Goal: Task Accomplishment & Management: Complete application form

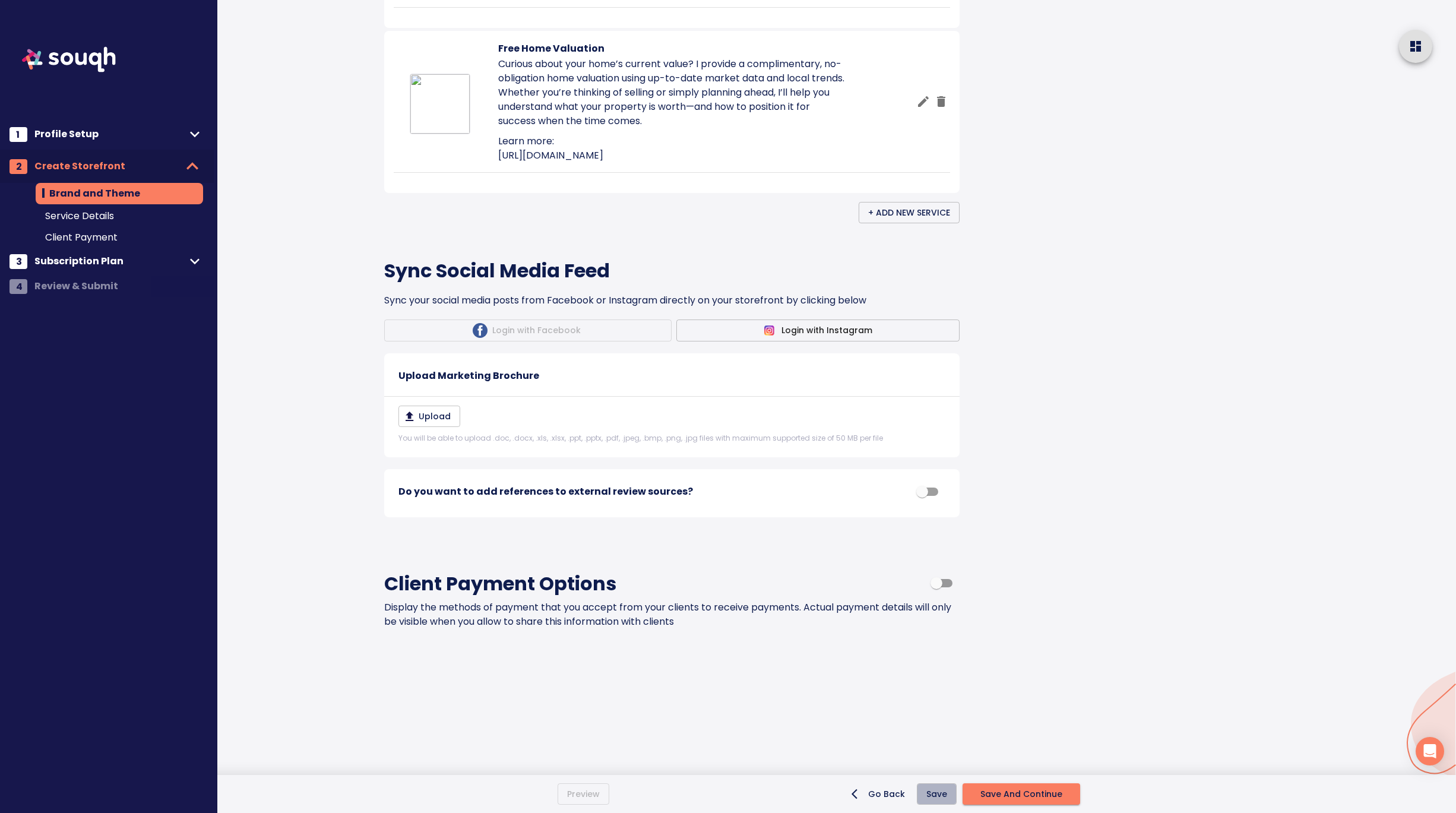
click at [940, 797] on span "Save" at bounding box center [937, 794] width 21 height 15
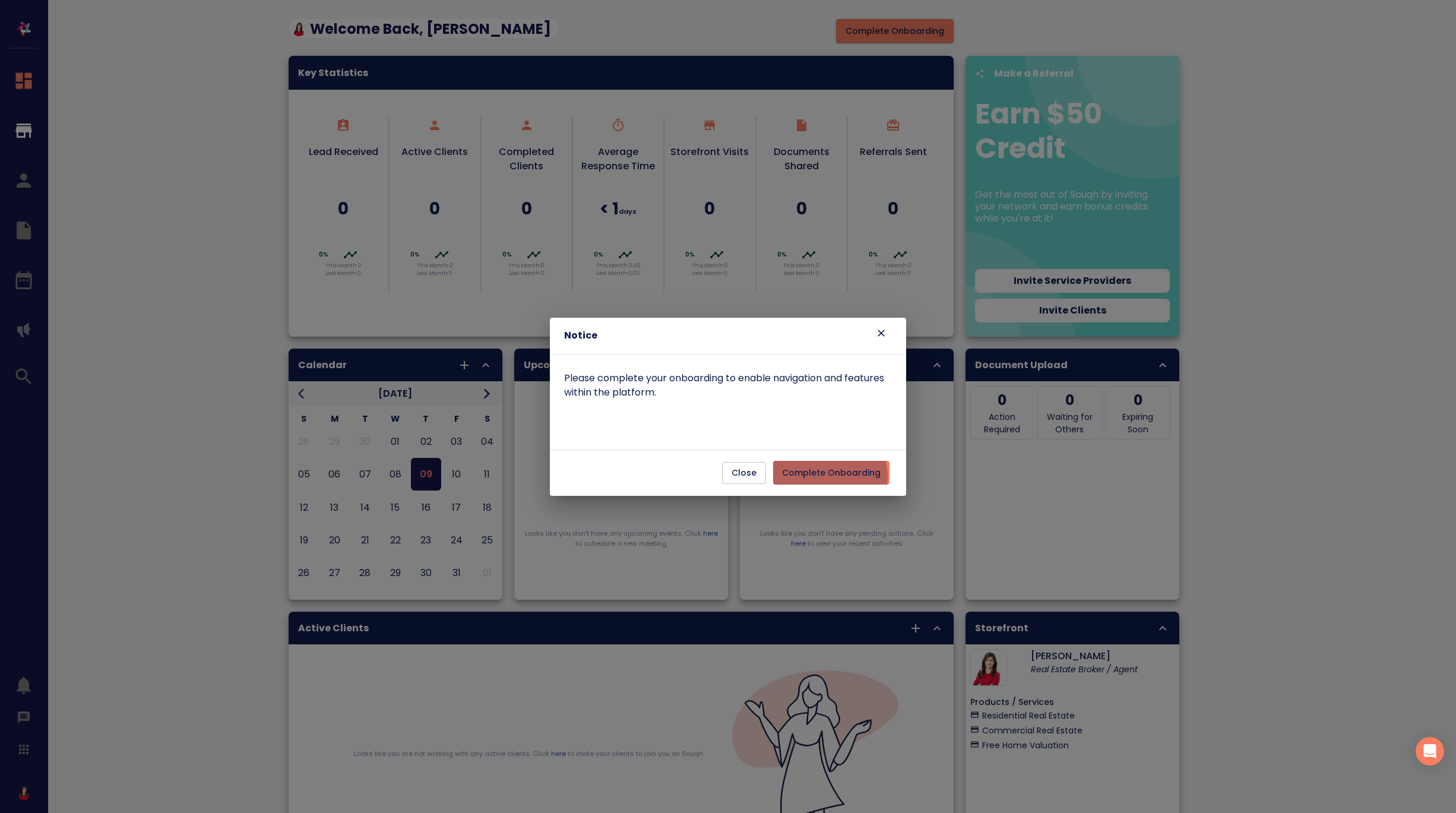
click at [820, 476] on span "Complete Onboarding" at bounding box center [832, 473] width 99 height 15
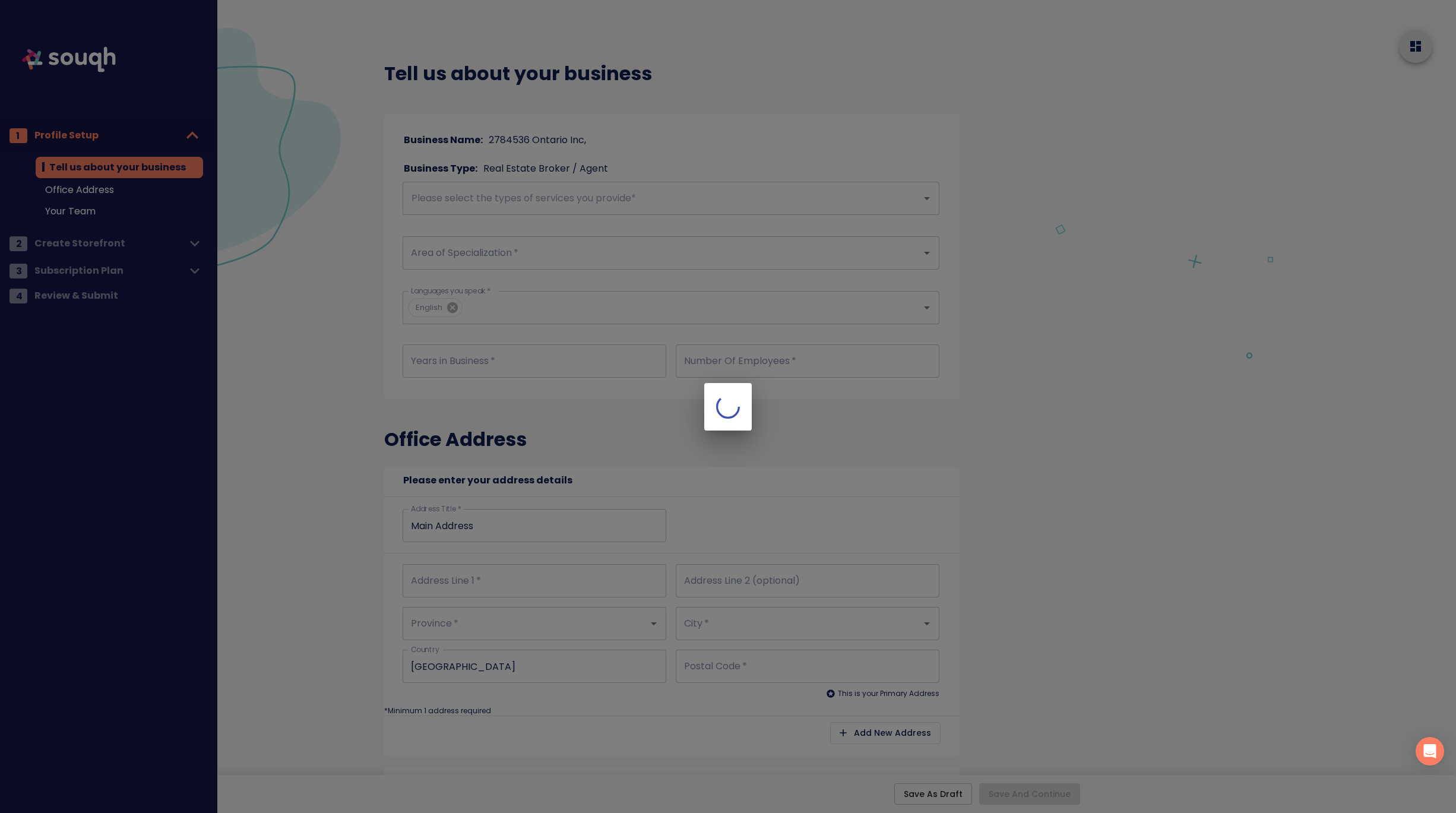
type input "7"
type input "1"
type input "2720 North Park Drive"
type input "Ontario"
type input "Brampton"
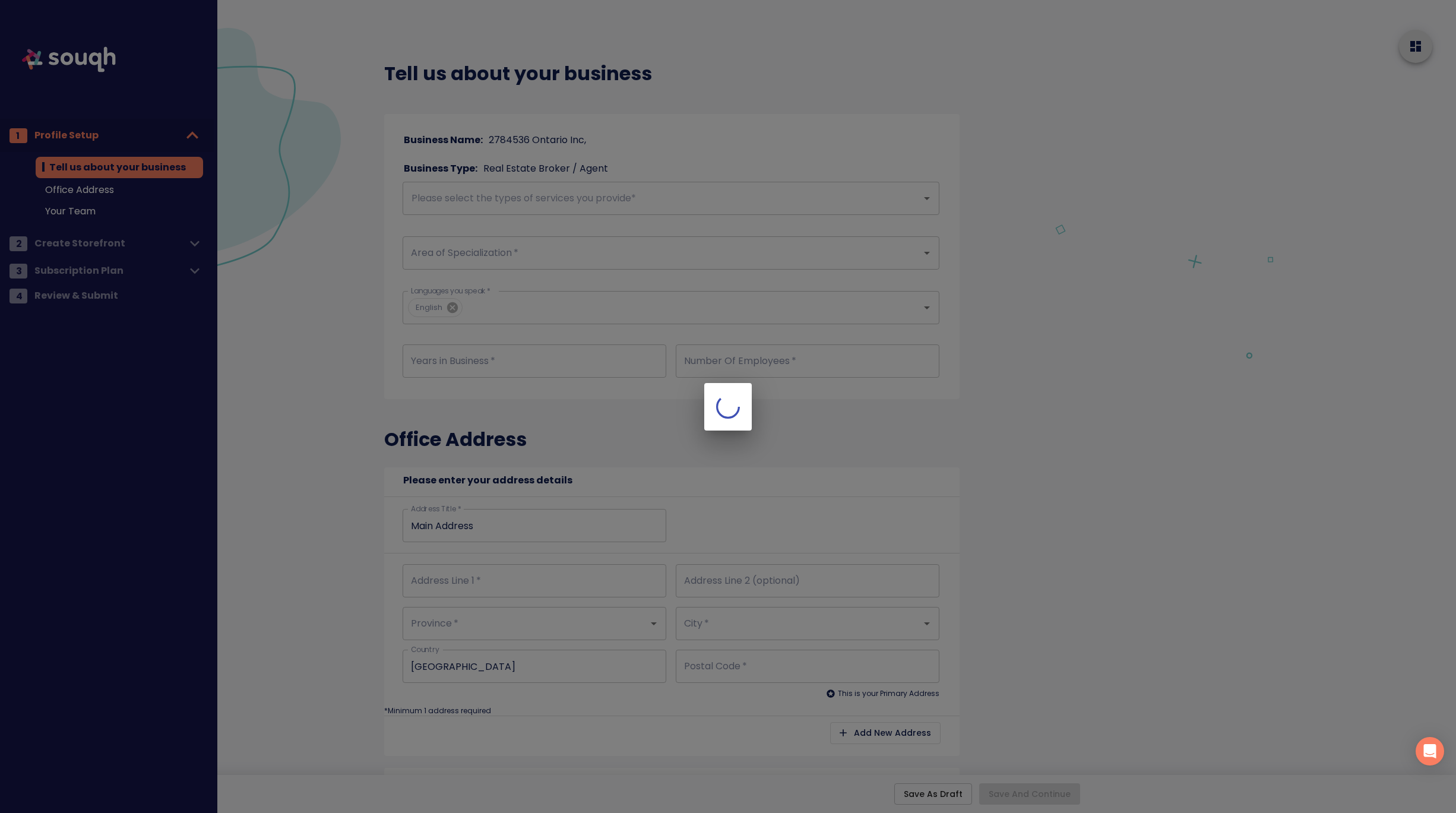
type input "L6S 0C9"
type input "2720 North Park Drive"
type input "Ontario"
type input "Brampton"
type input "L6S 0C9"
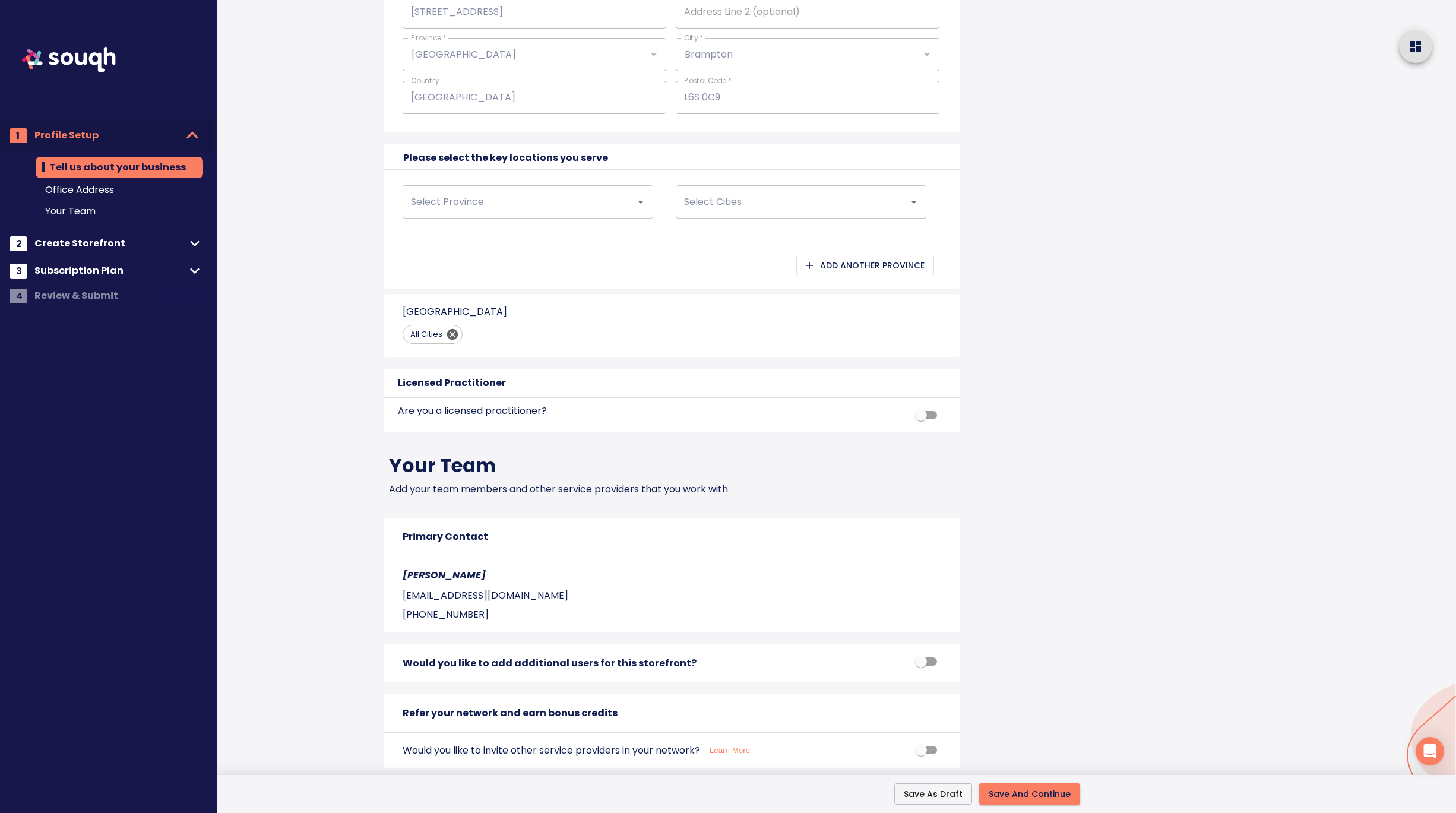
scroll to position [880, 0]
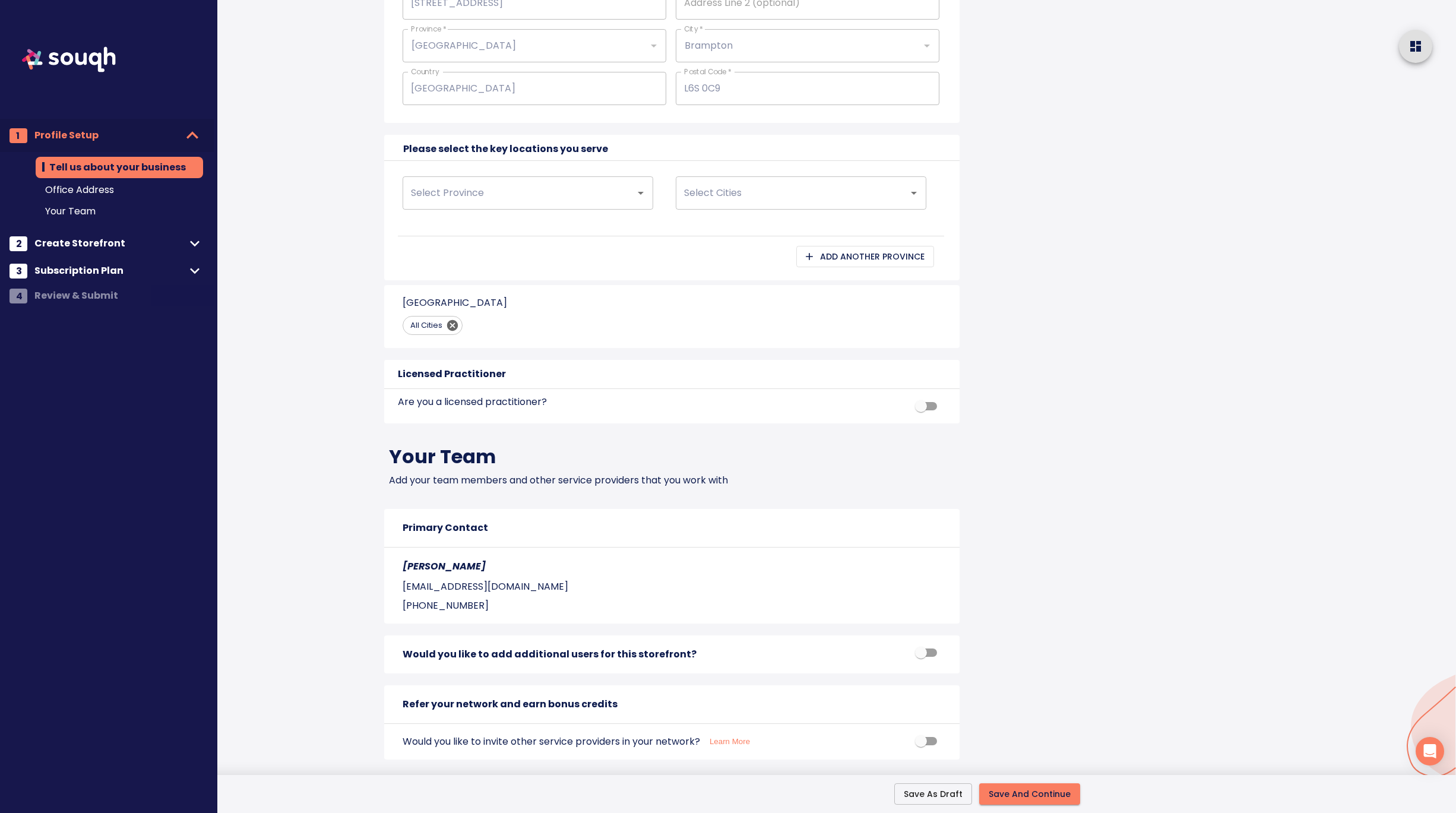
click at [1048, 796] on span "Save And Continue" at bounding box center [1029, 794] width 82 height 15
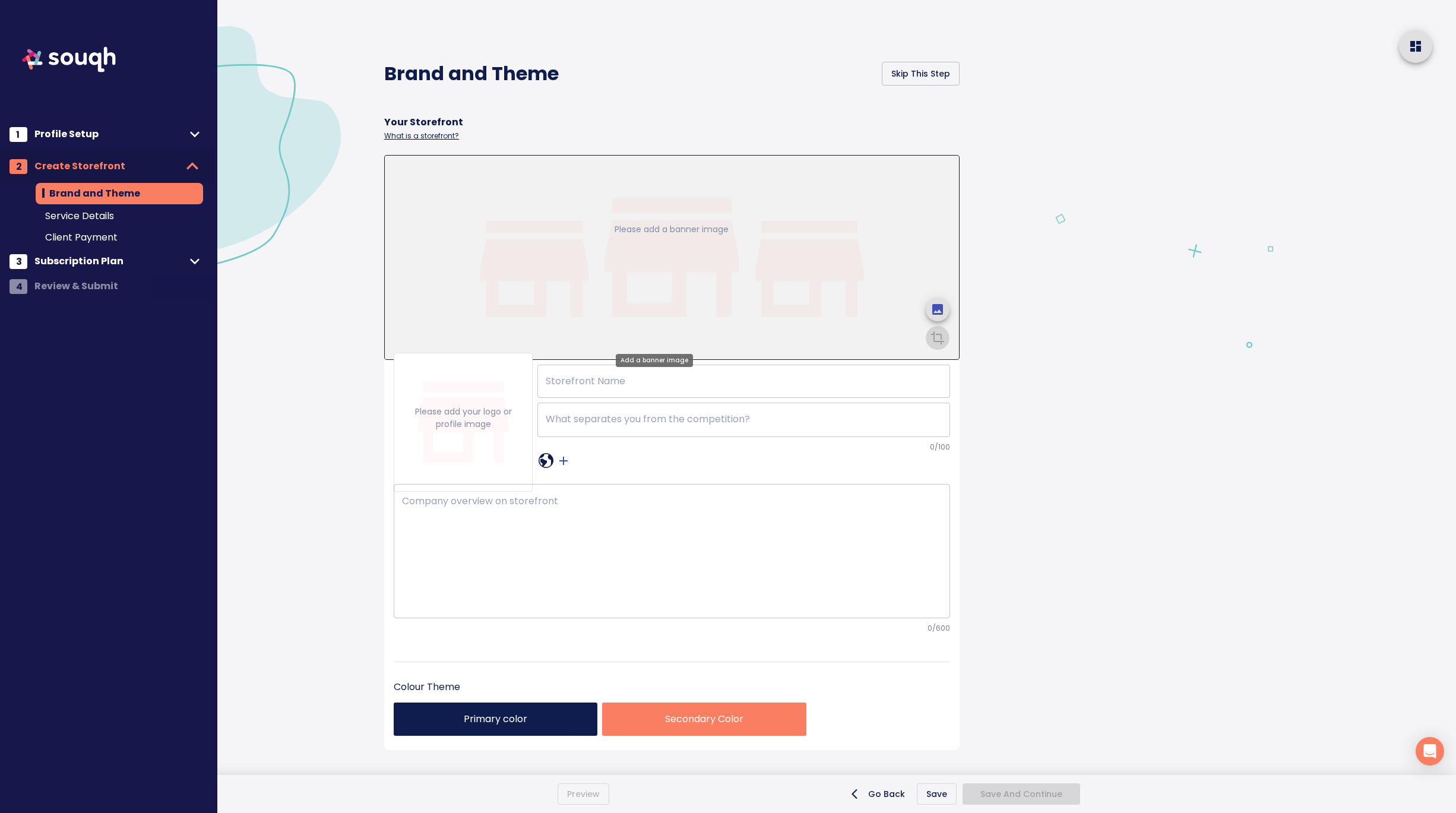
click at [932, 304] on icon "upload picture" at bounding box center [938, 309] width 11 height 11
click at [0, 0] on input "file" at bounding box center [0, 0] width 0 height 0
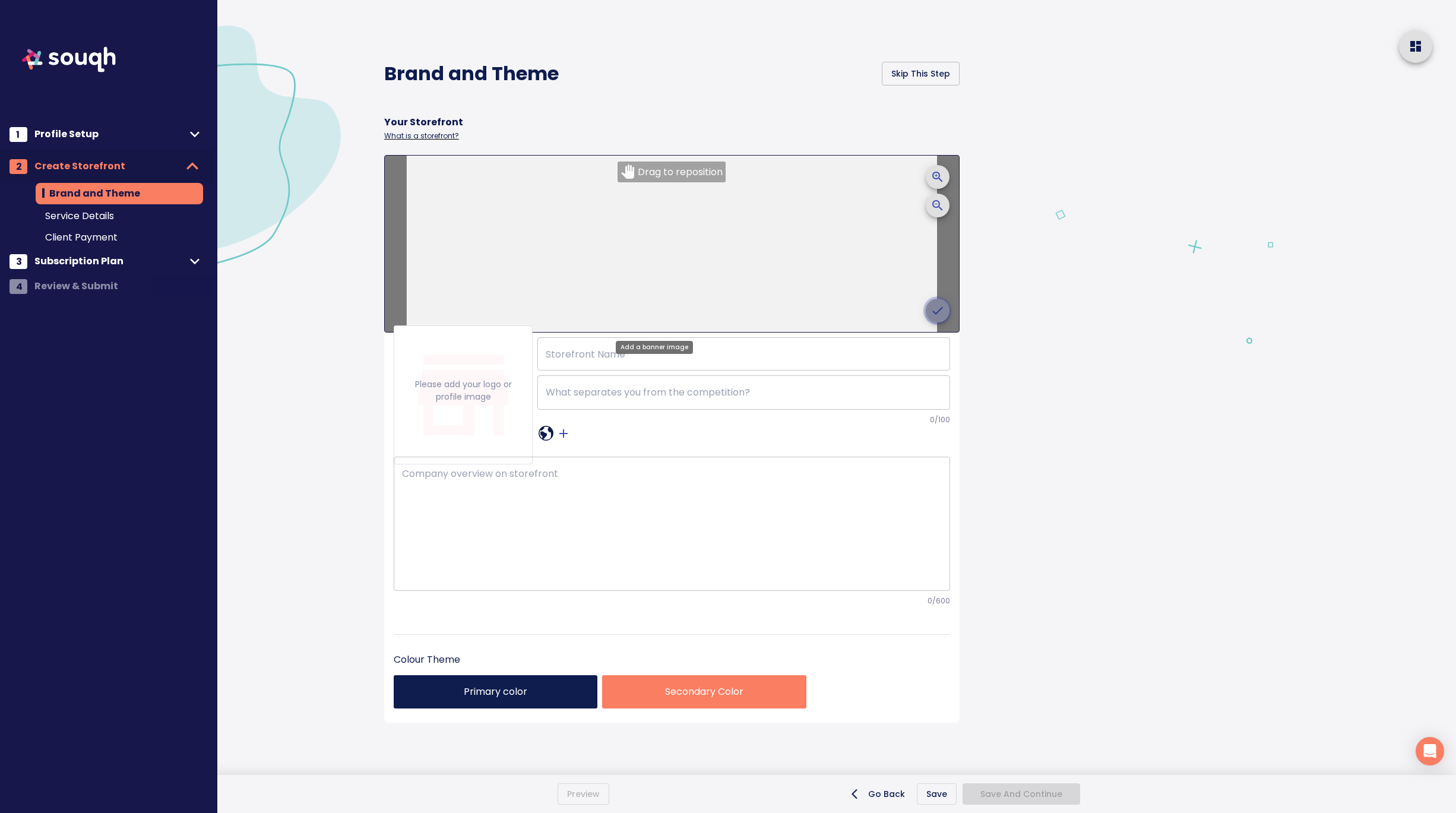
click at [932, 313] on icon "crop picture" at bounding box center [938, 310] width 11 height 8
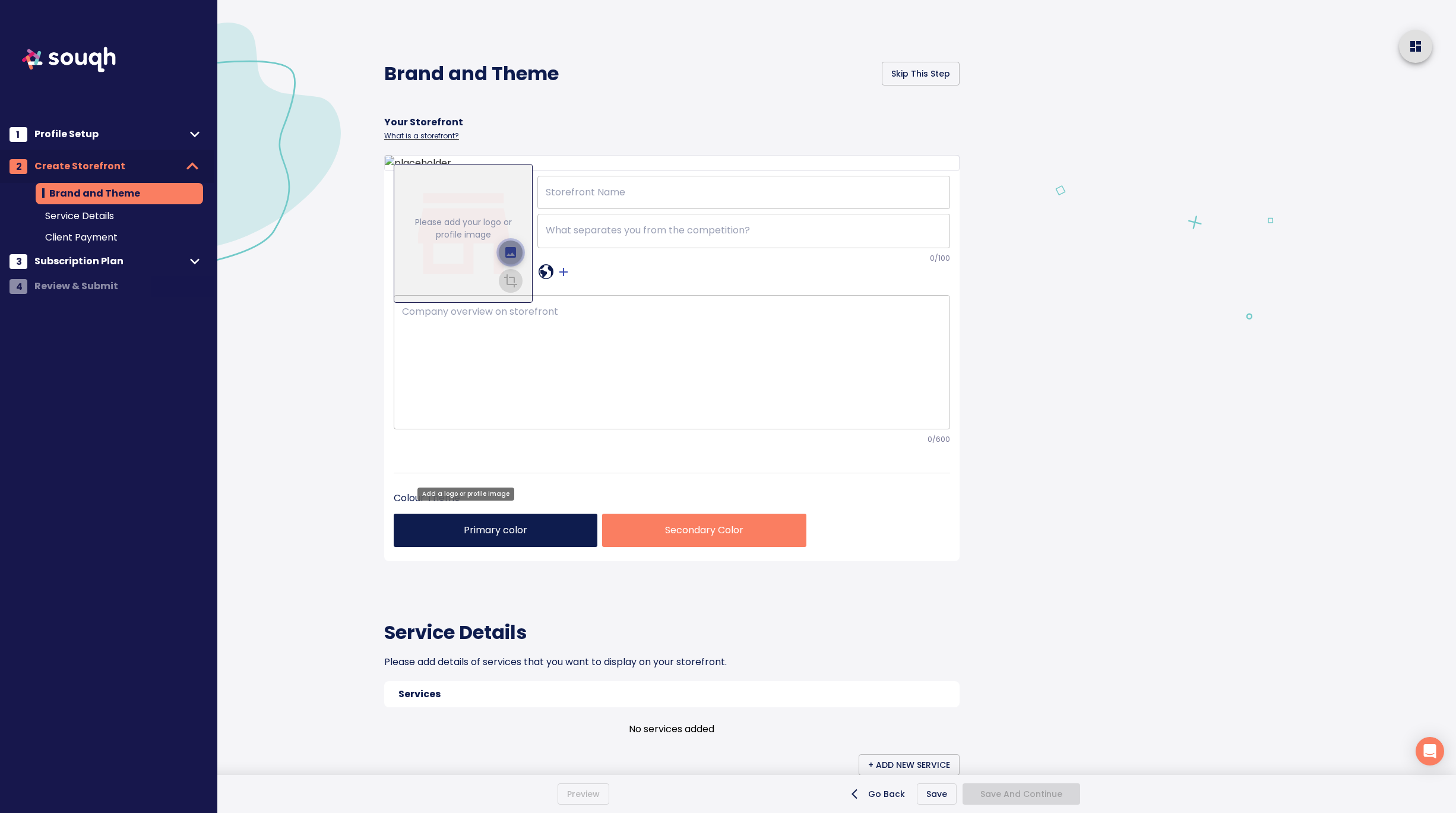
click at [509, 259] on icon "upload picture" at bounding box center [510, 252] width 14 height 14
click at [0, 0] on input "file" at bounding box center [0, 0] width 0 height 0
drag, startPoint x: 470, startPoint y: 357, endPoint x: 469, endPoint y: 394, distance: 37.0
click at [469, 302] on div "Drag to reposition" at bounding box center [463, 233] width 139 height 138
click at [510, 287] on icon "crop picture" at bounding box center [510, 279] width 14 height 14
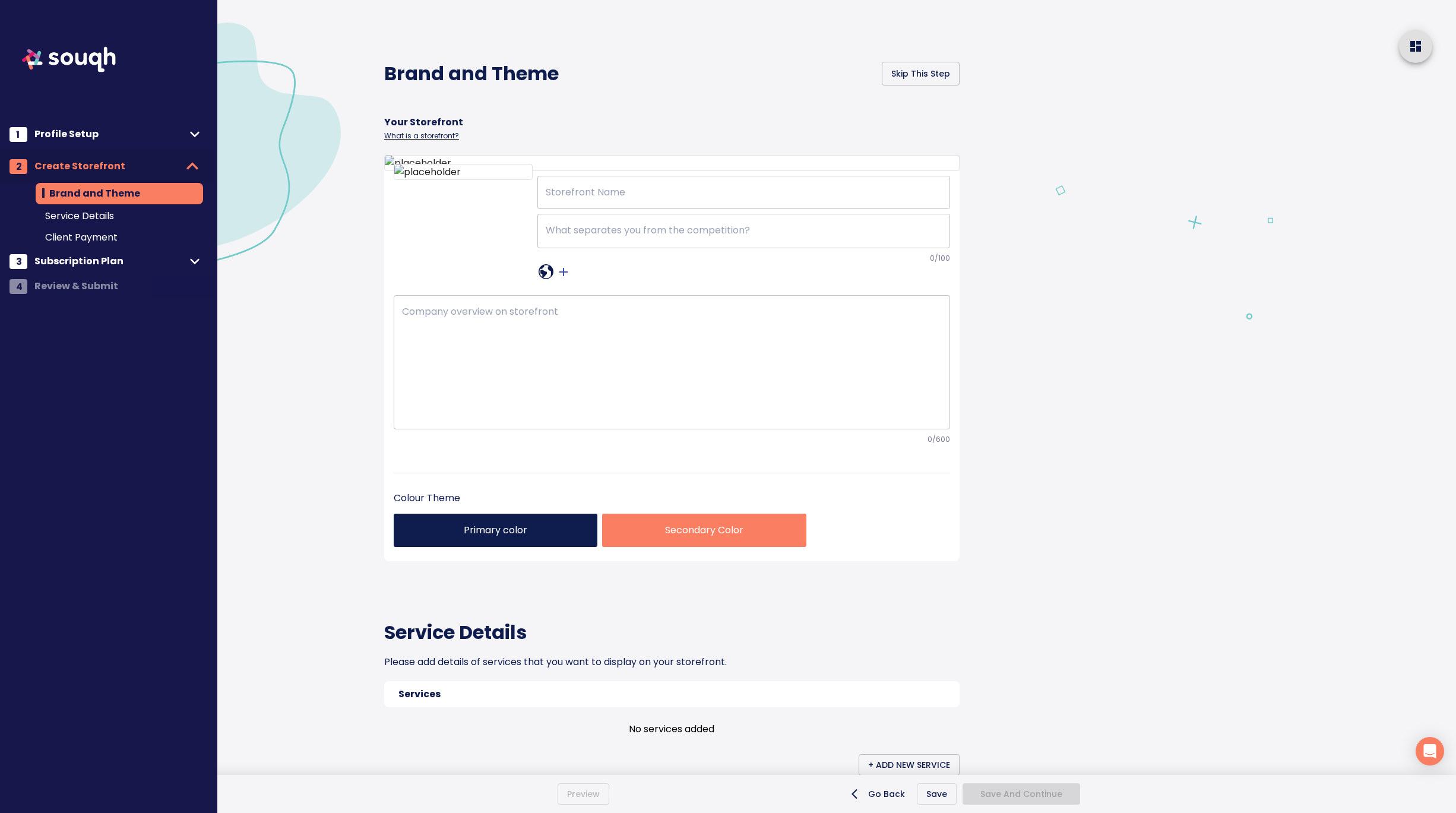
click at [1090, 434] on div at bounding box center [1249, 683] width 413 height 1365
click at [620, 209] on input "text" at bounding box center [743, 192] width 412 height 33
paste input "Hetal Varma"
type input "Hetal Varma"
click at [580, 237] on textarea at bounding box center [743, 231] width 396 height 12
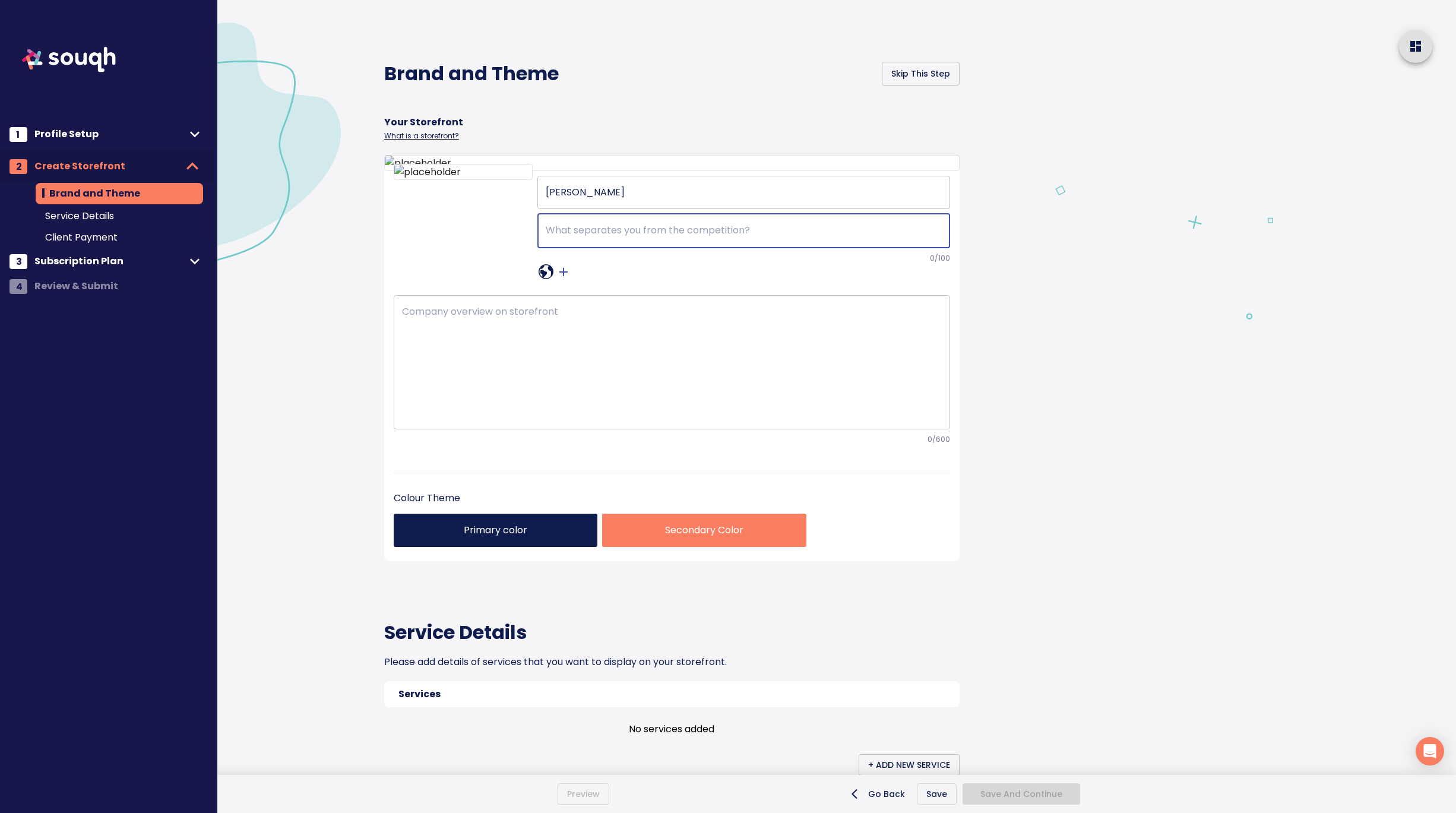
paste textarea "Passionate about finding your dream home in Brampton! Let's make your real esta…"
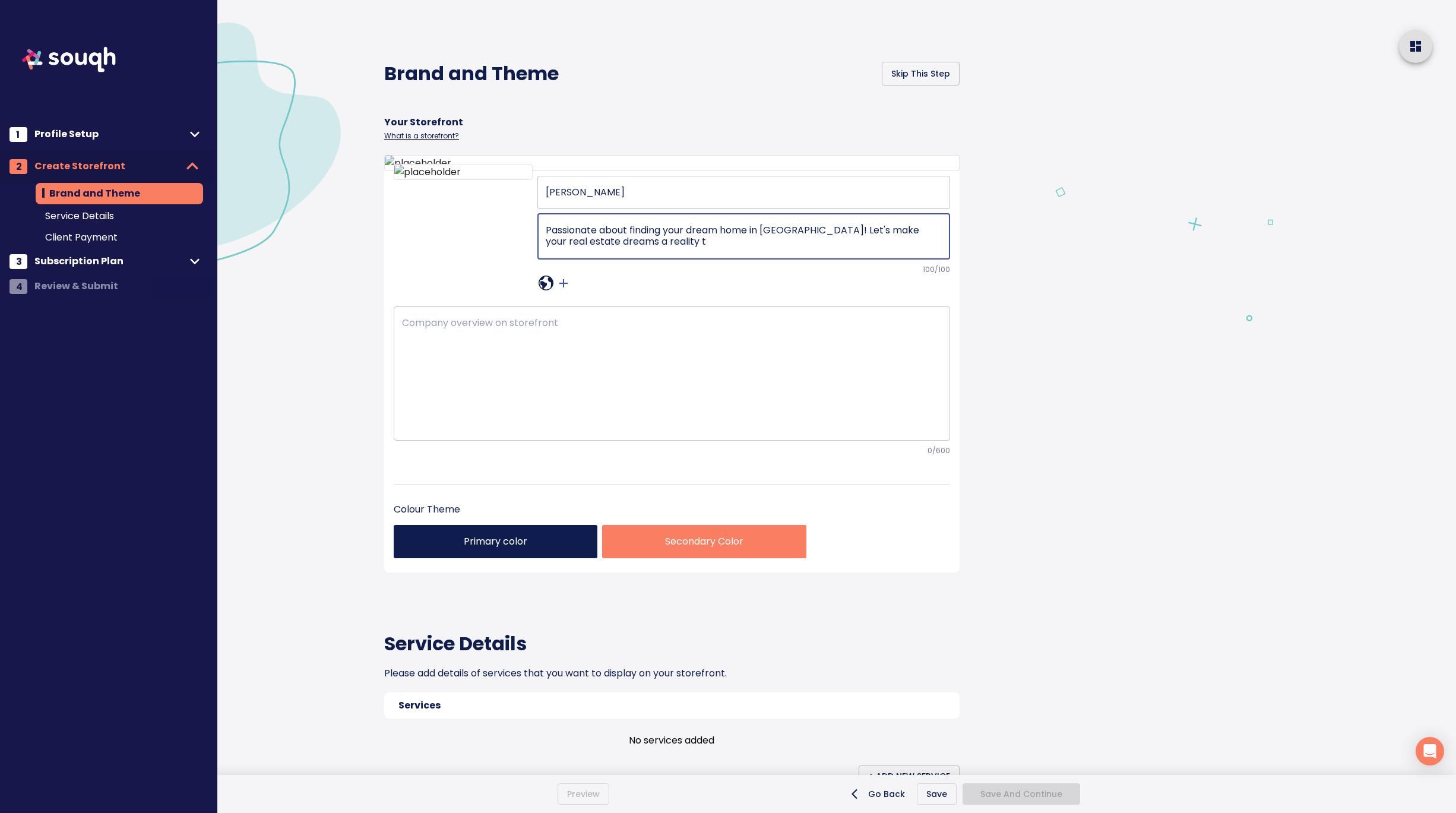
type textarea "Passionate about finding your dream home in Brampton! Let's make your real esta…"
click at [621, 429] on textarea at bounding box center [672, 373] width 540 height 113
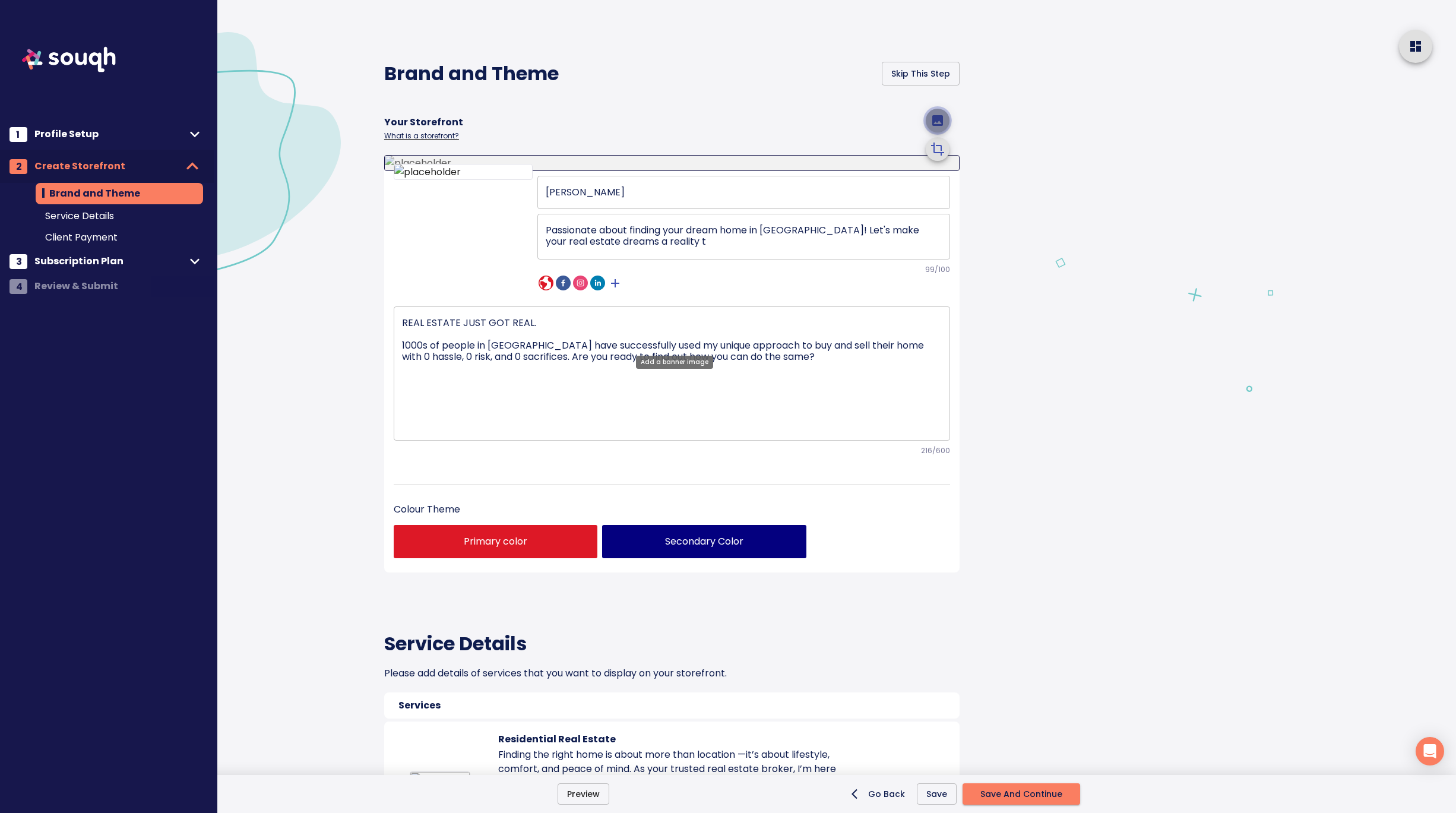
click at [933, 126] on icon "upload picture" at bounding box center [938, 121] width 11 height 11
click at [0, 0] on input "file" at bounding box center [0, 0] width 0 height 0
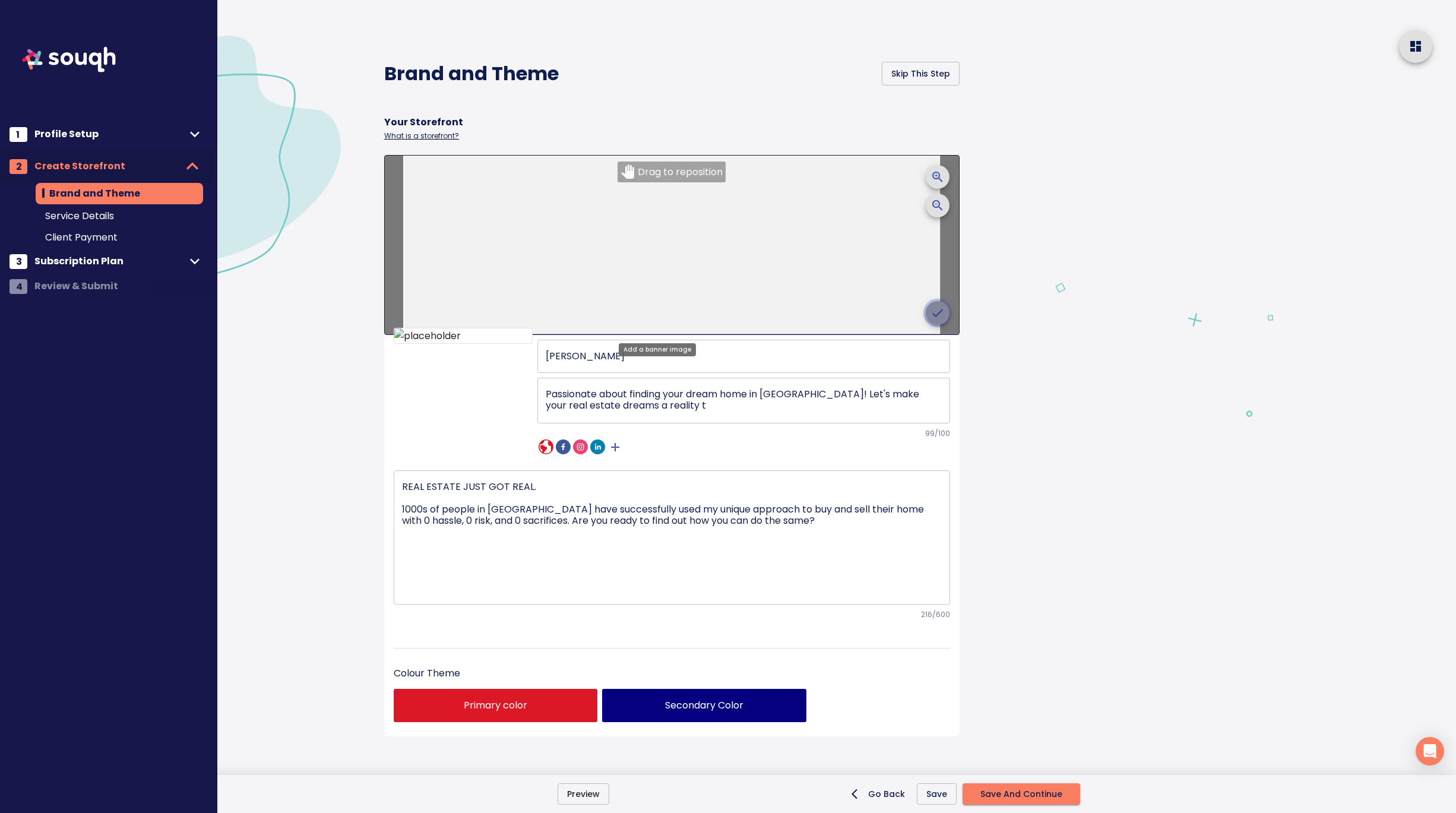
click at [932, 313] on icon "crop picture" at bounding box center [938, 312] width 11 height 8
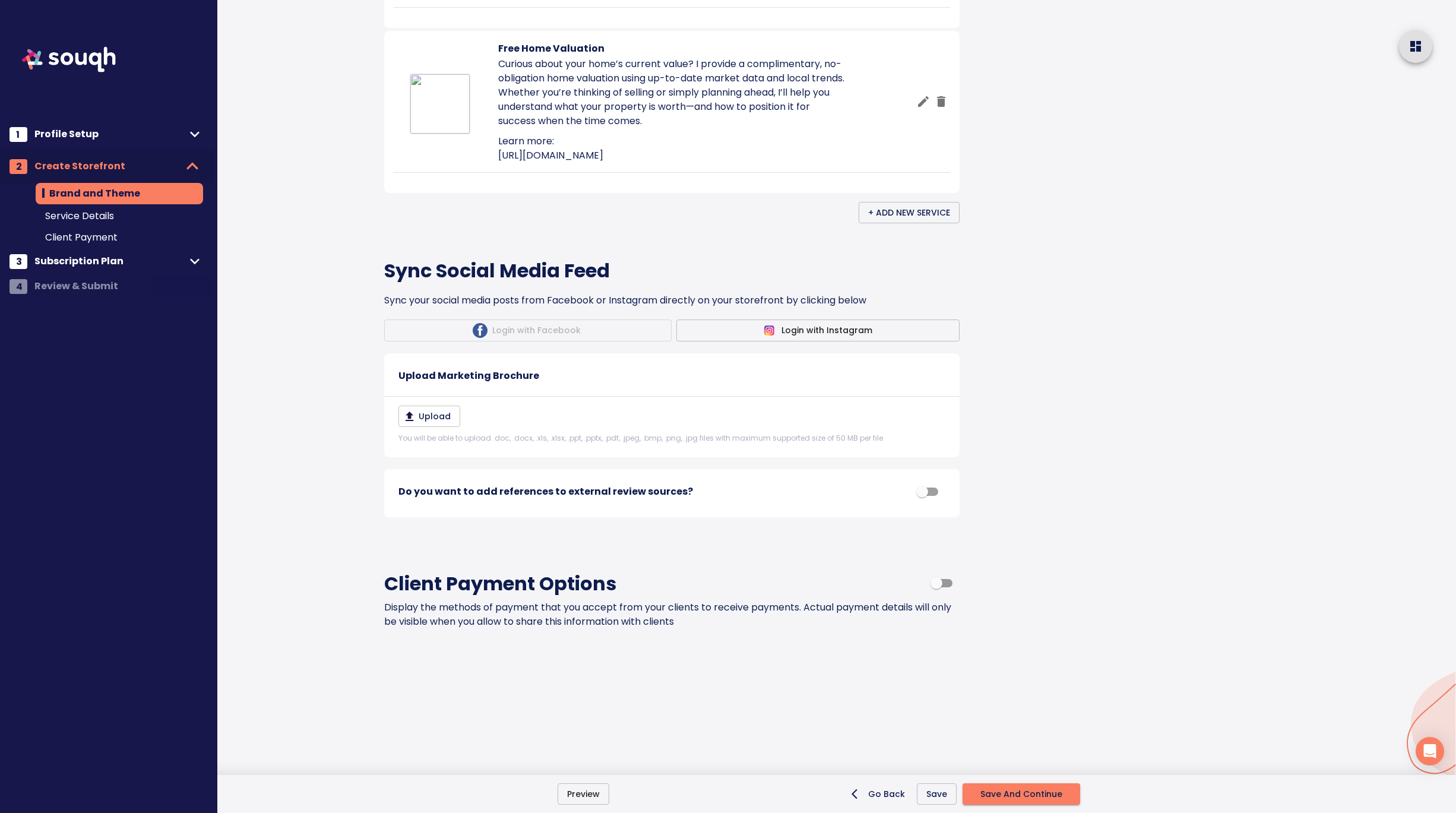
scroll to position [1225, 0]
click at [1022, 796] on span "Save And Continue" at bounding box center [1021, 794] width 82 height 15
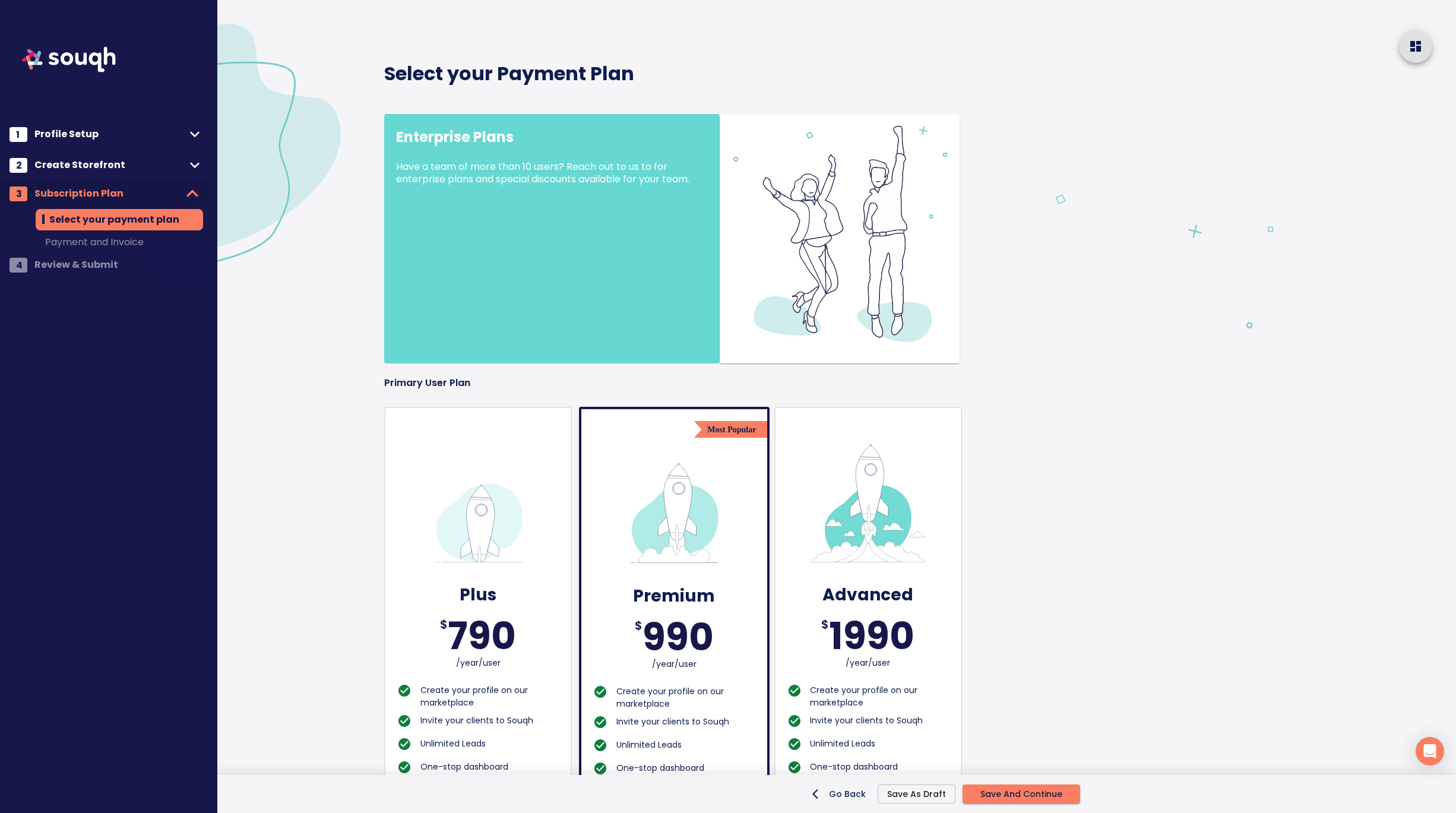
click at [1046, 797] on span "Save And Continue" at bounding box center [1021, 794] width 82 height 15
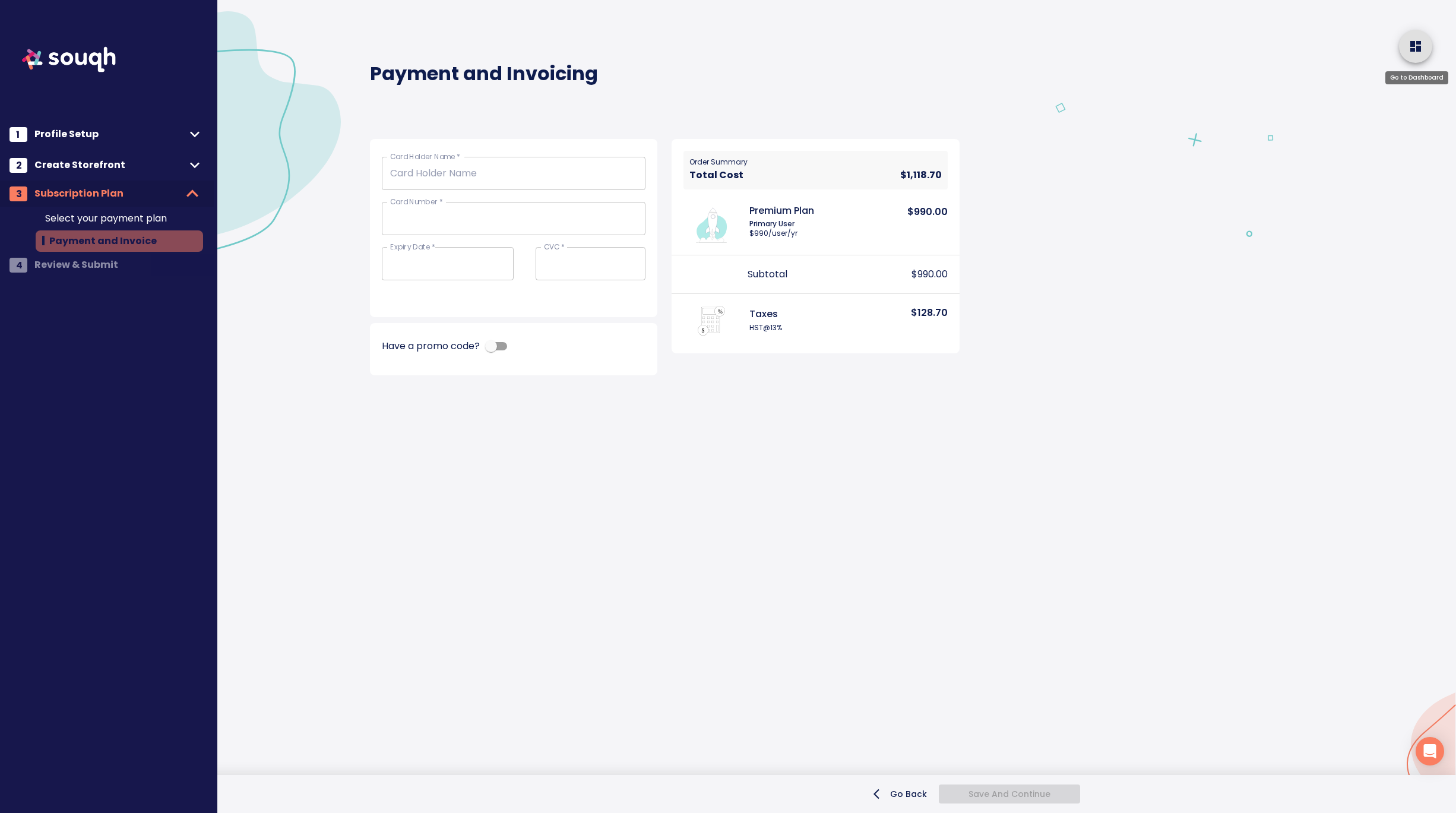
click at [1413, 50] on icon "home" at bounding box center [1416, 47] width 11 height 11
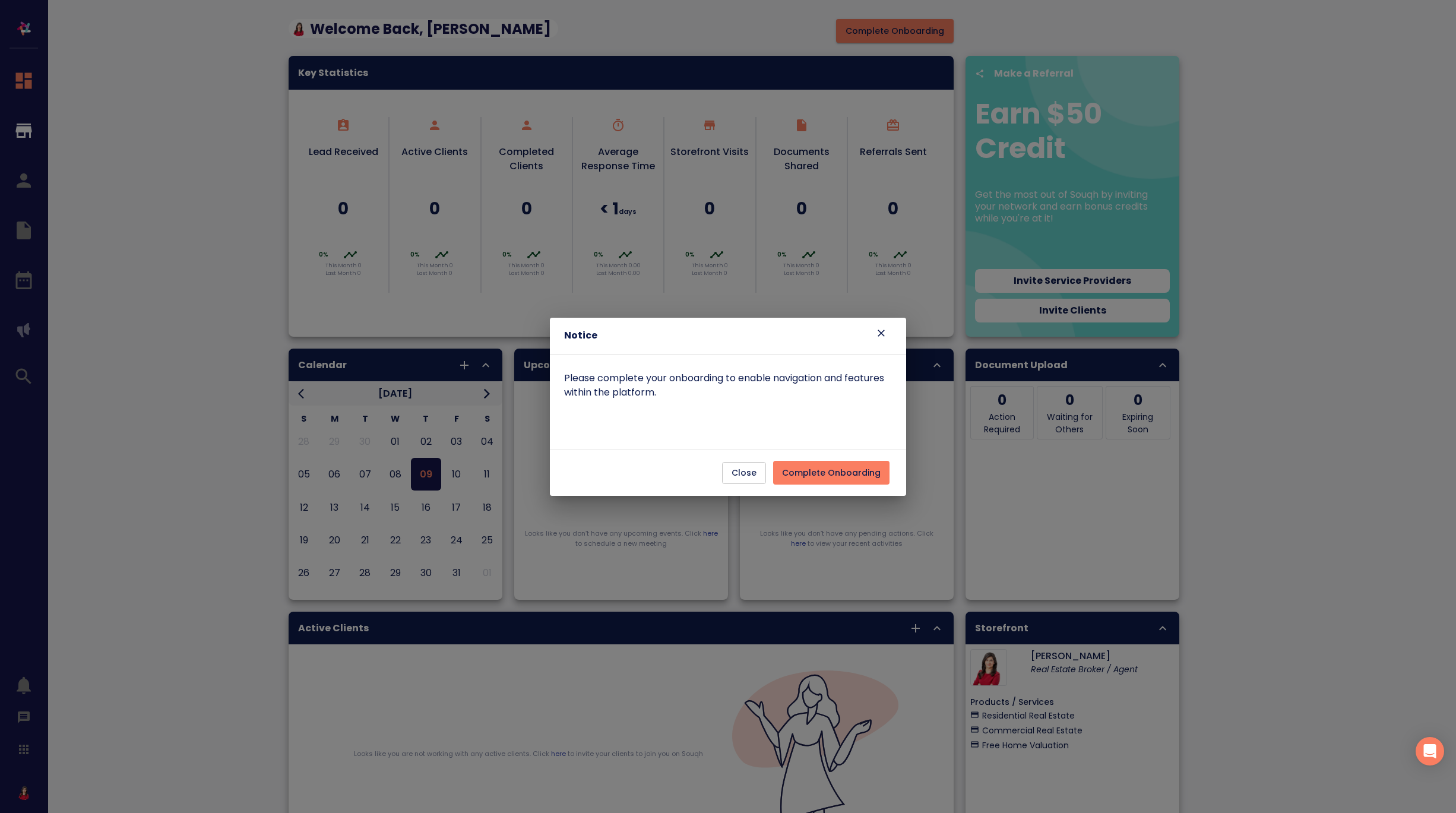
click at [744, 477] on span "Close" at bounding box center [744, 473] width 25 height 15
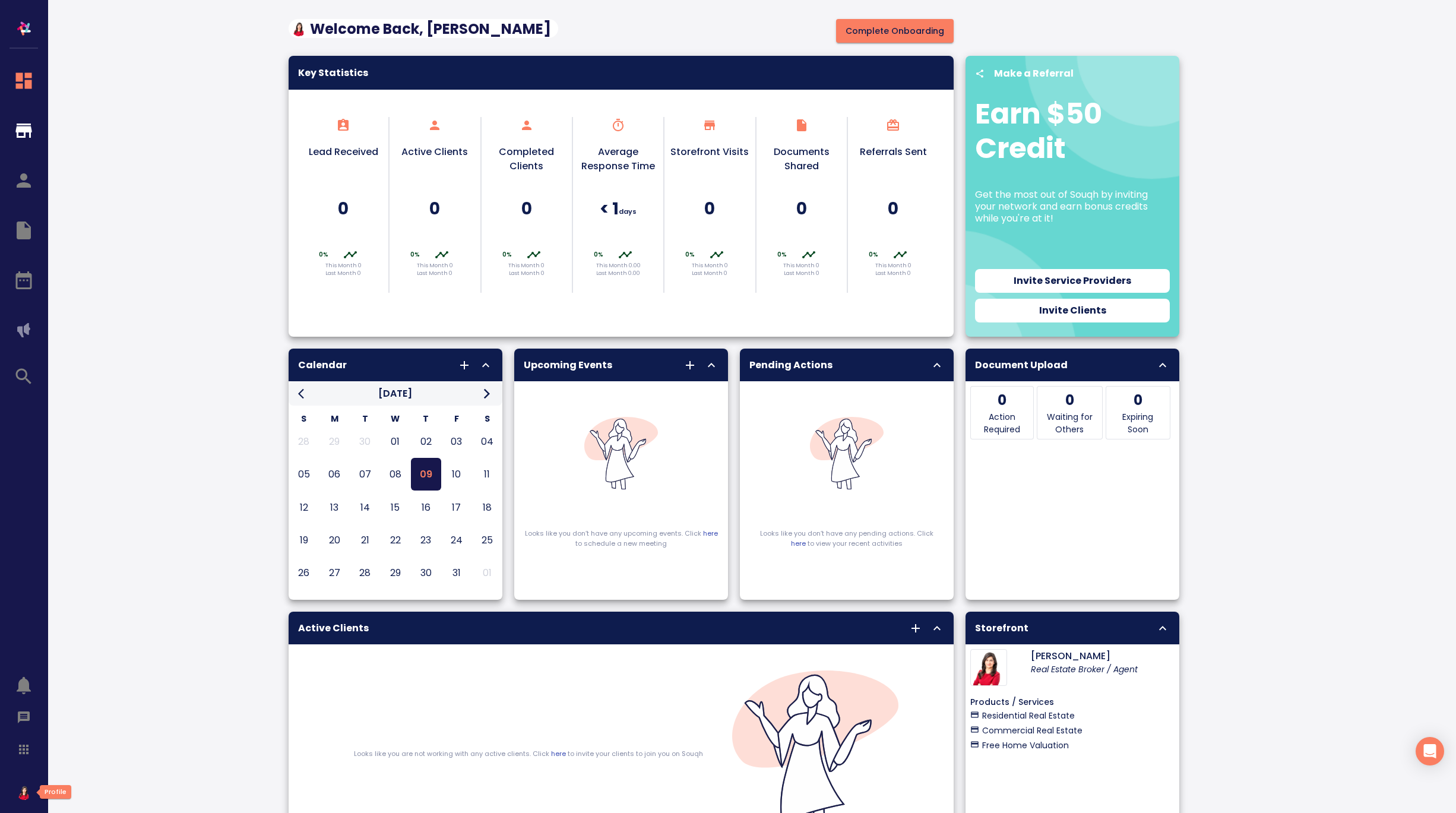
click at [25, 791] on img "button" at bounding box center [24, 792] width 15 height 15
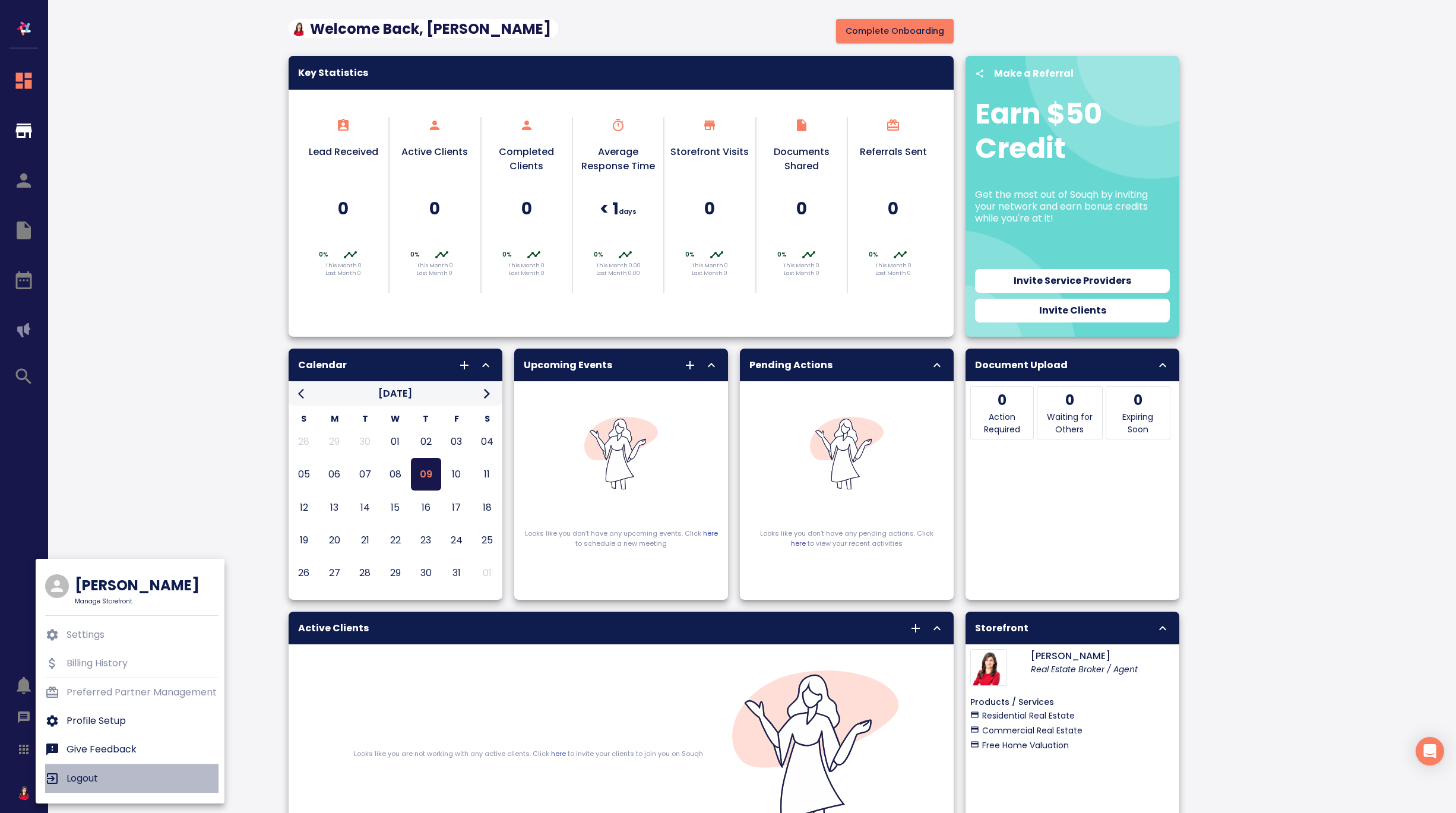
click at [83, 784] on p "Logout" at bounding box center [82, 778] width 32 height 14
